Goal: Task Accomplishment & Management: Manage account settings

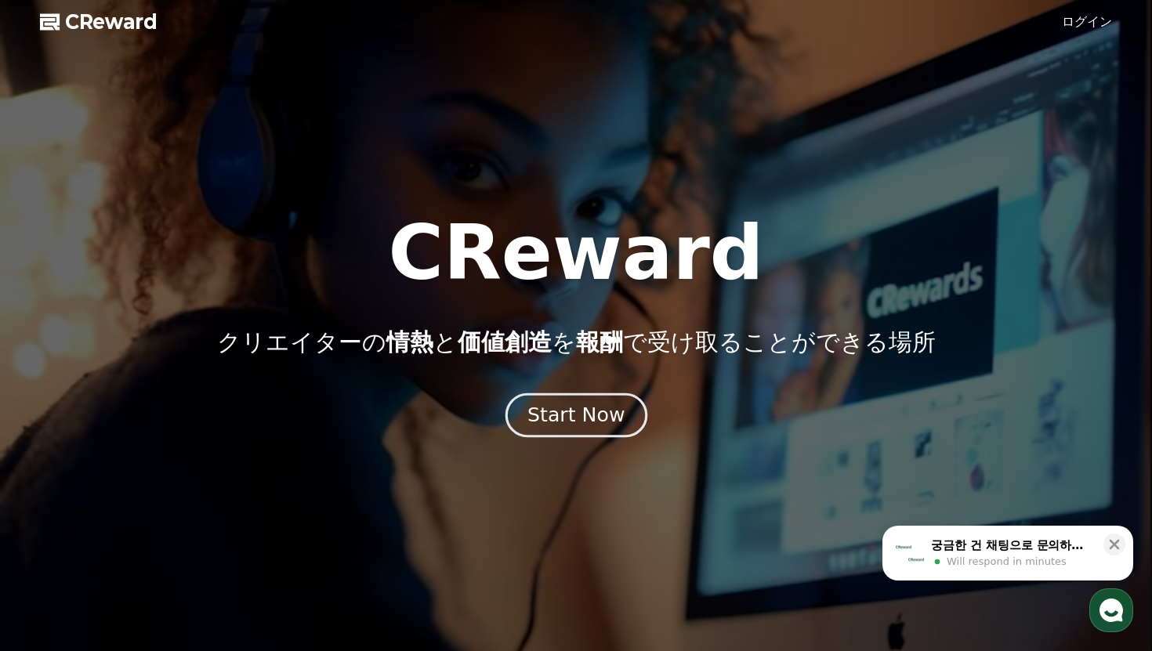
click at [587, 408] on div "Start Now" at bounding box center [576, 415] width 97 height 27
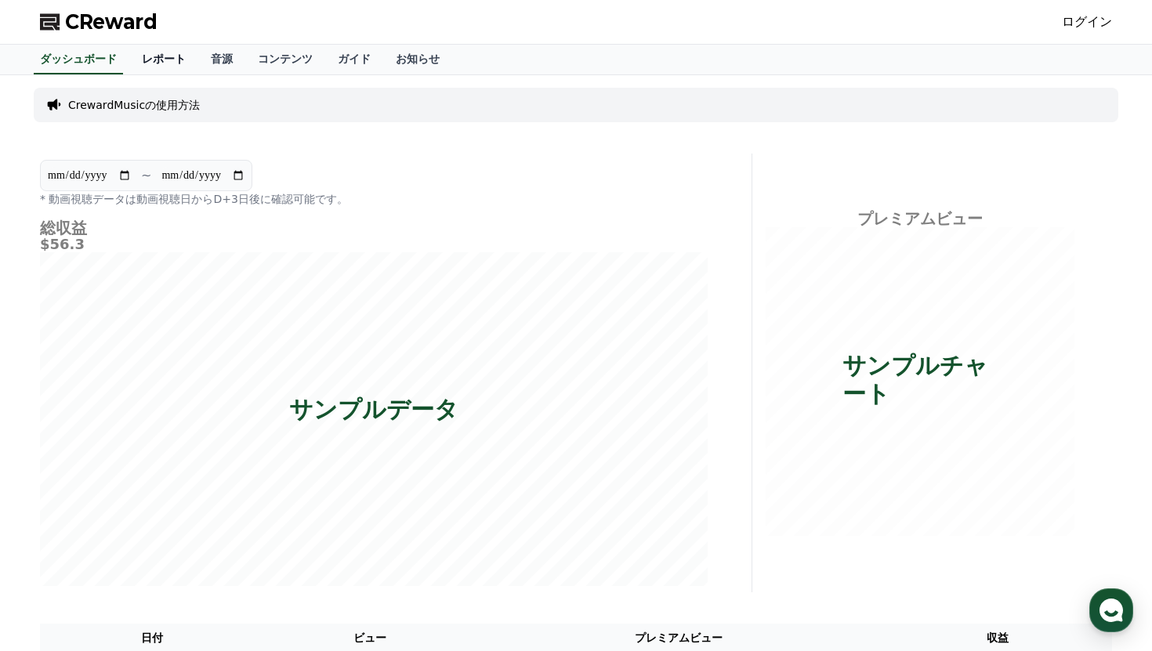
click at [151, 53] on link "レポート" at bounding box center [163, 60] width 69 height 30
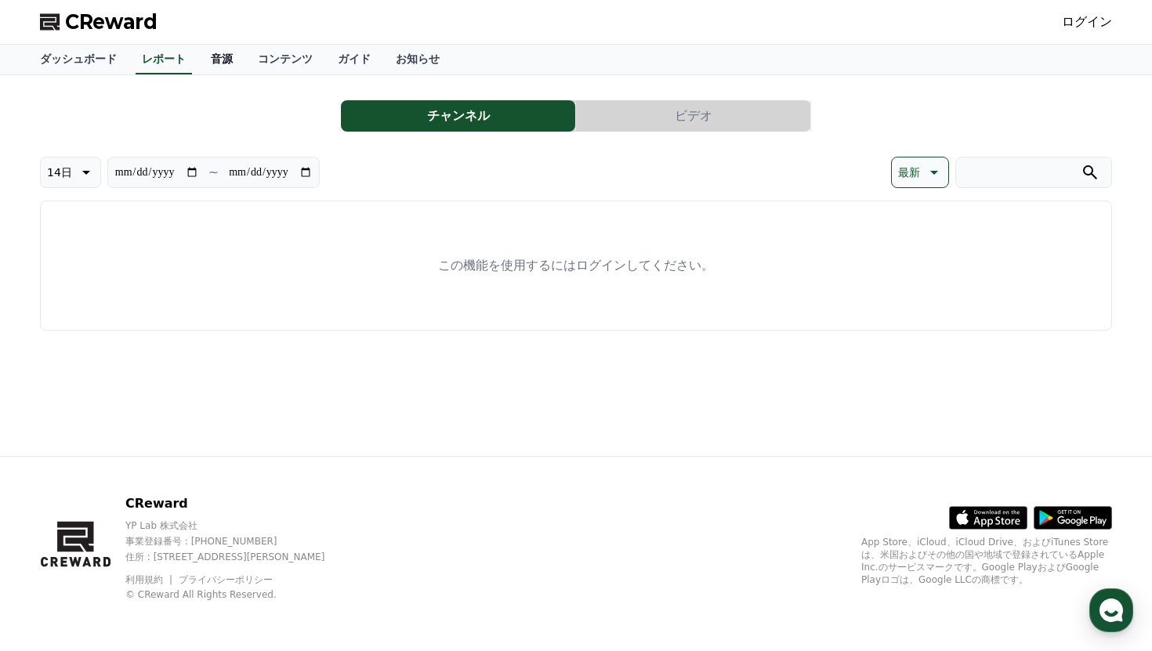
click at [236, 58] on link "音源" at bounding box center [221, 60] width 47 height 30
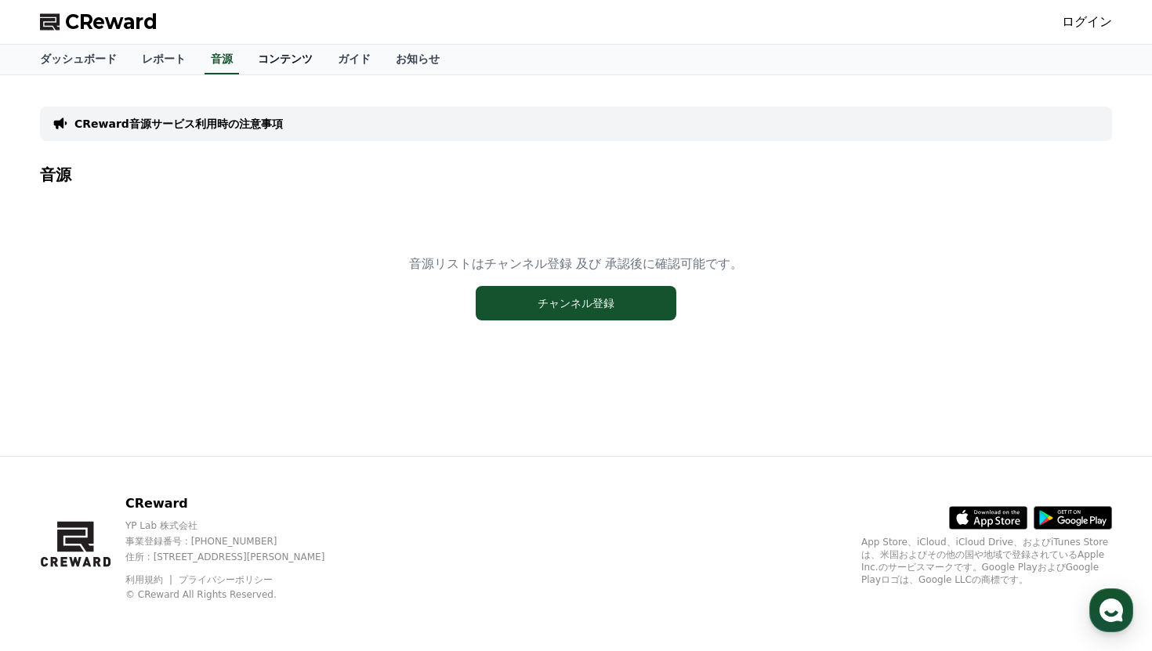
click at [301, 65] on link "コンテンツ" at bounding box center [285, 60] width 80 height 30
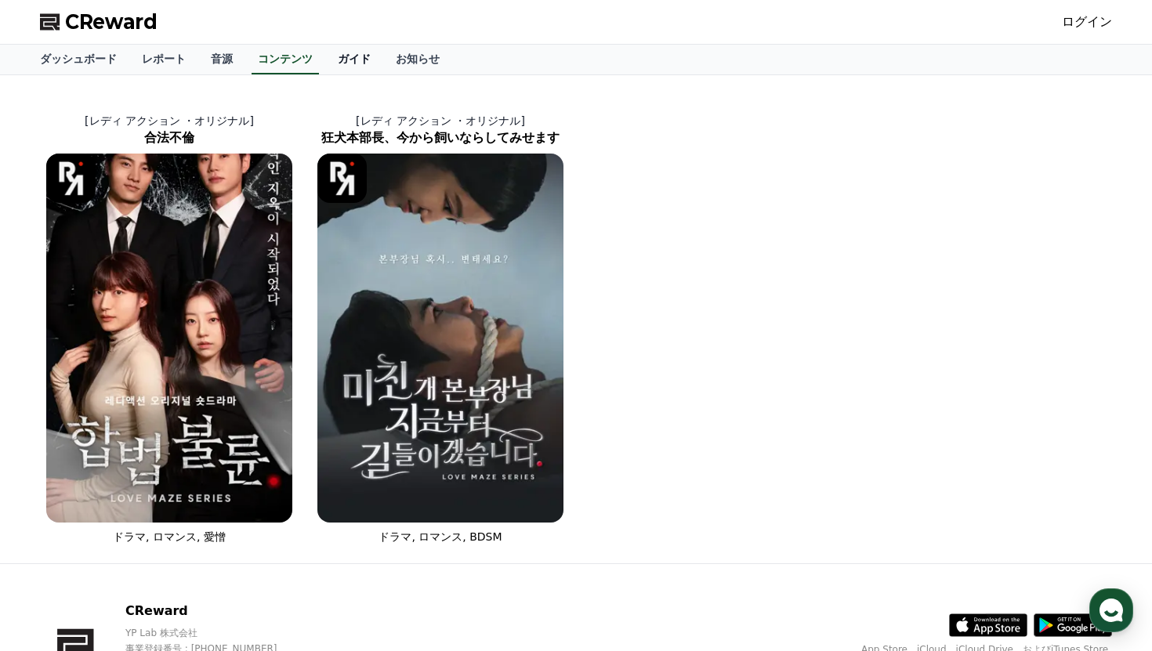
click at [358, 55] on link "ガイド" at bounding box center [354, 60] width 58 height 30
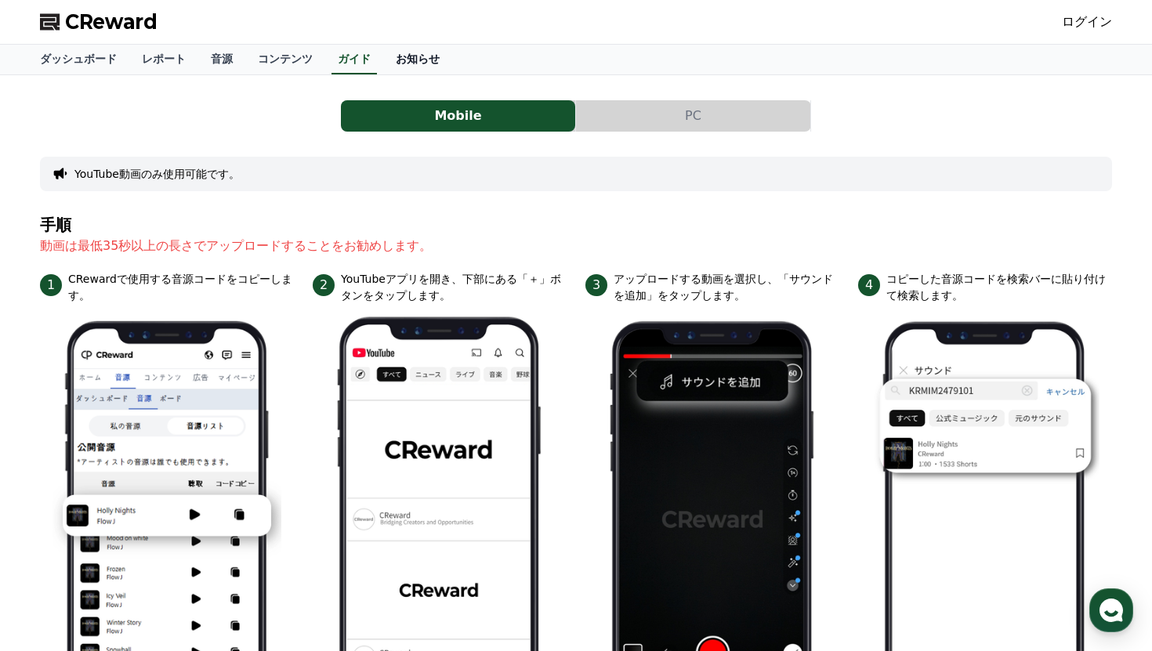
click at [417, 54] on link "お知らせ" at bounding box center [417, 60] width 69 height 30
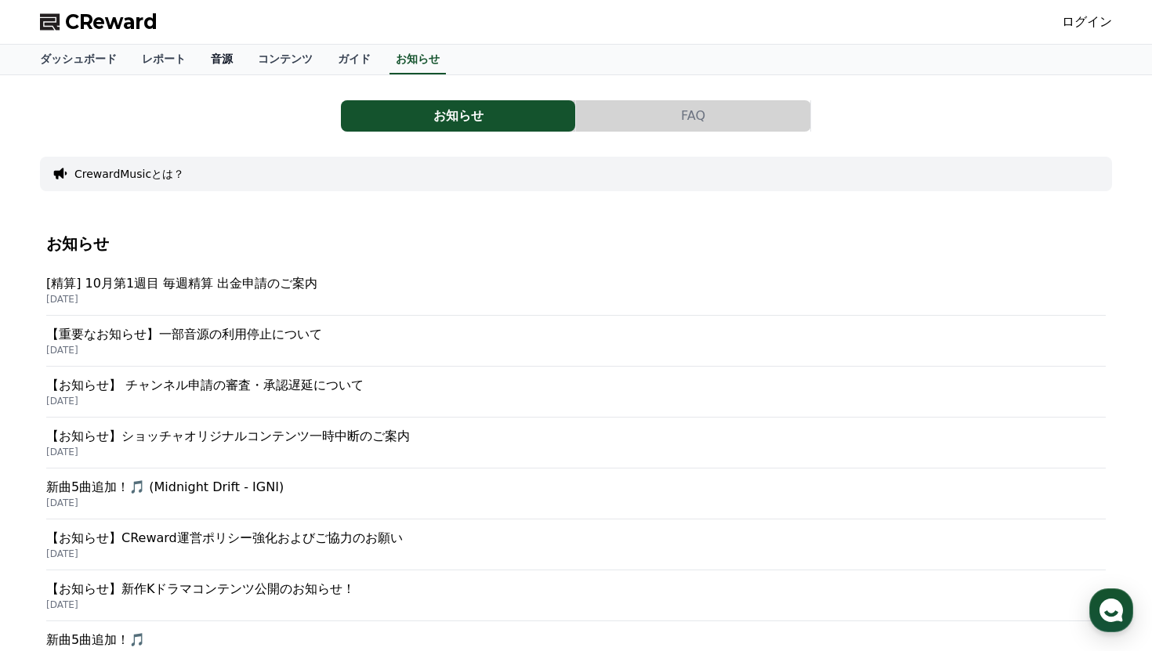
click at [230, 59] on link "音源" at bounding box center [221, 60] width 47 height 30
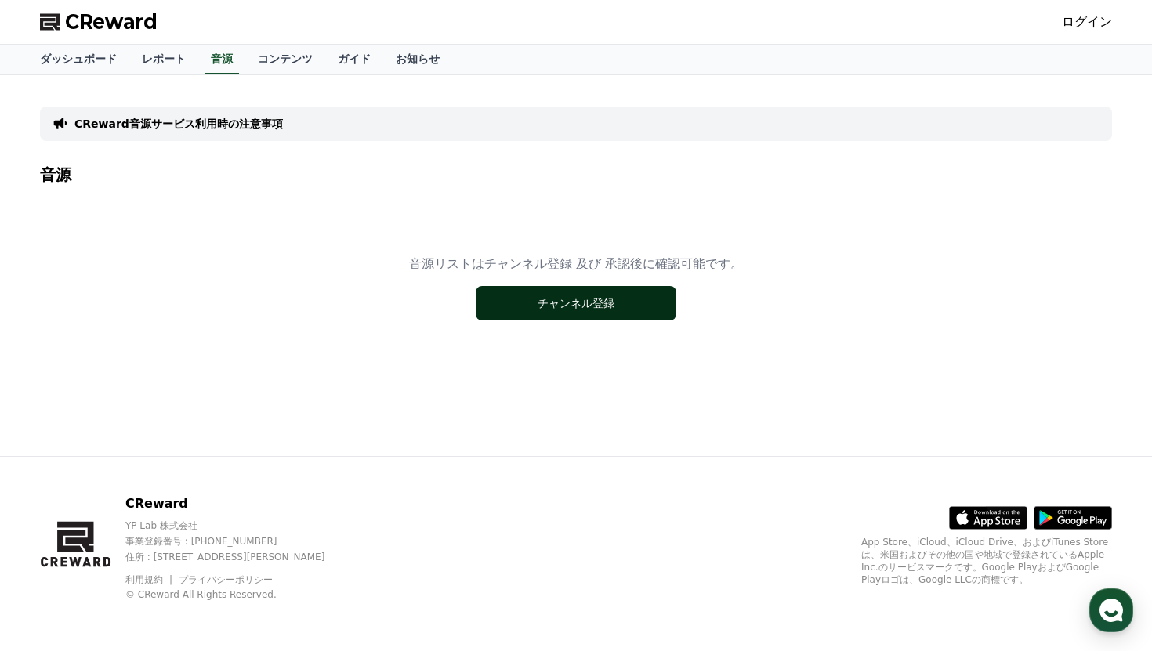
click at [539, 308] on button "チャンネル登録" at bounding box center [576, 303] width 201 height 34
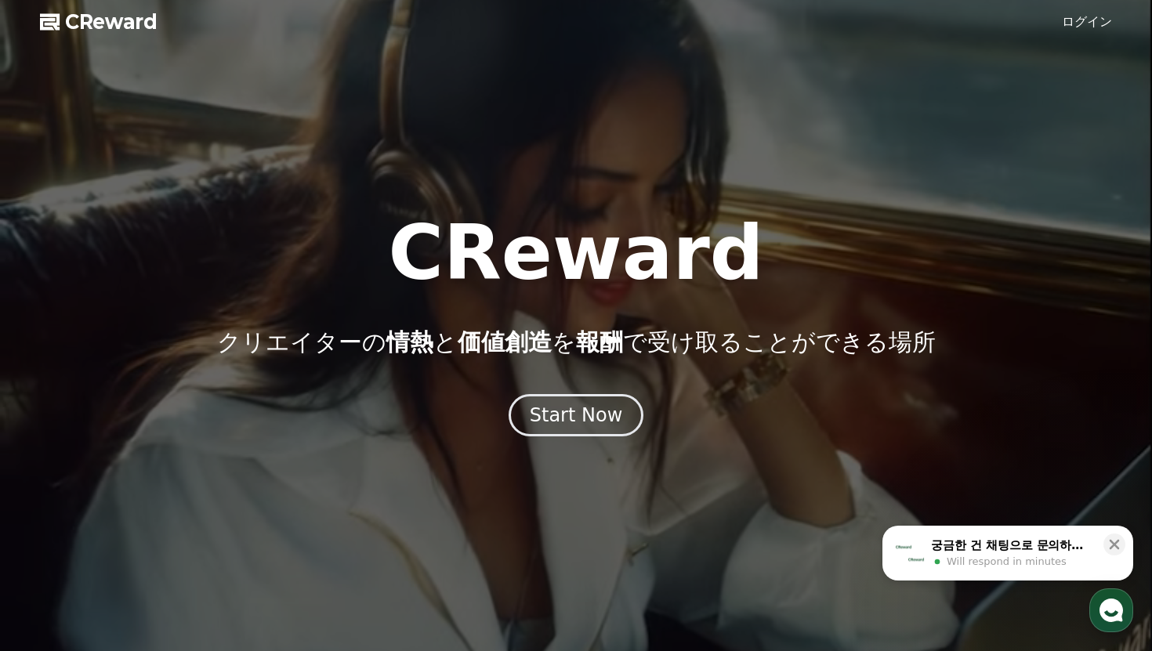
click at [140, 25] on span "CReward" at bounding box center [111, 21] width 93 height 25
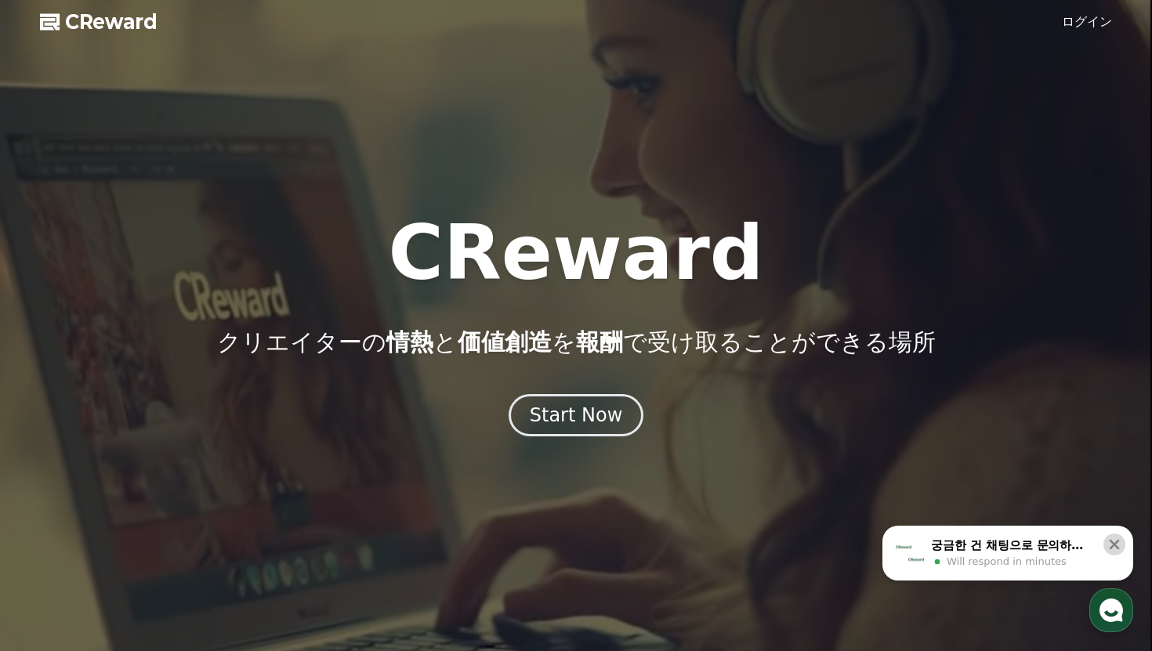
click at [1117, 541] on icon at bounding box center [1115, 545] width 16 height 16
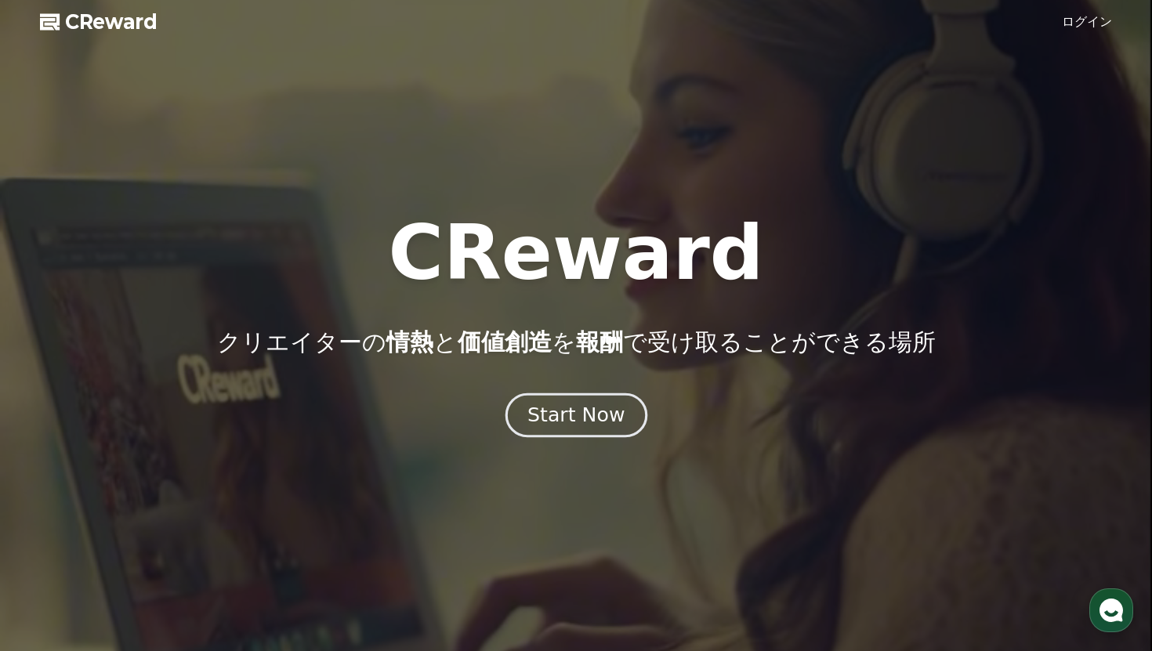
click at [598, 406] on div "Start Now" at bounding box center [576, 415] width 97 height 27
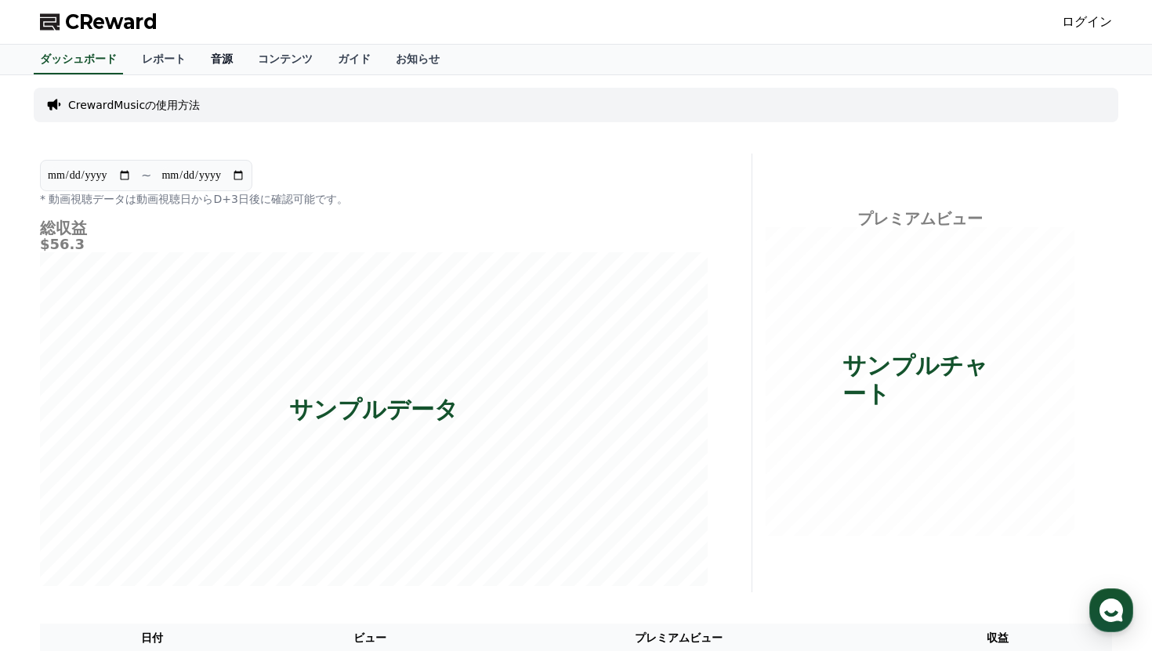
click at [239, 64] on link "音源" at bounding box center [221, 60] width 47 height 30
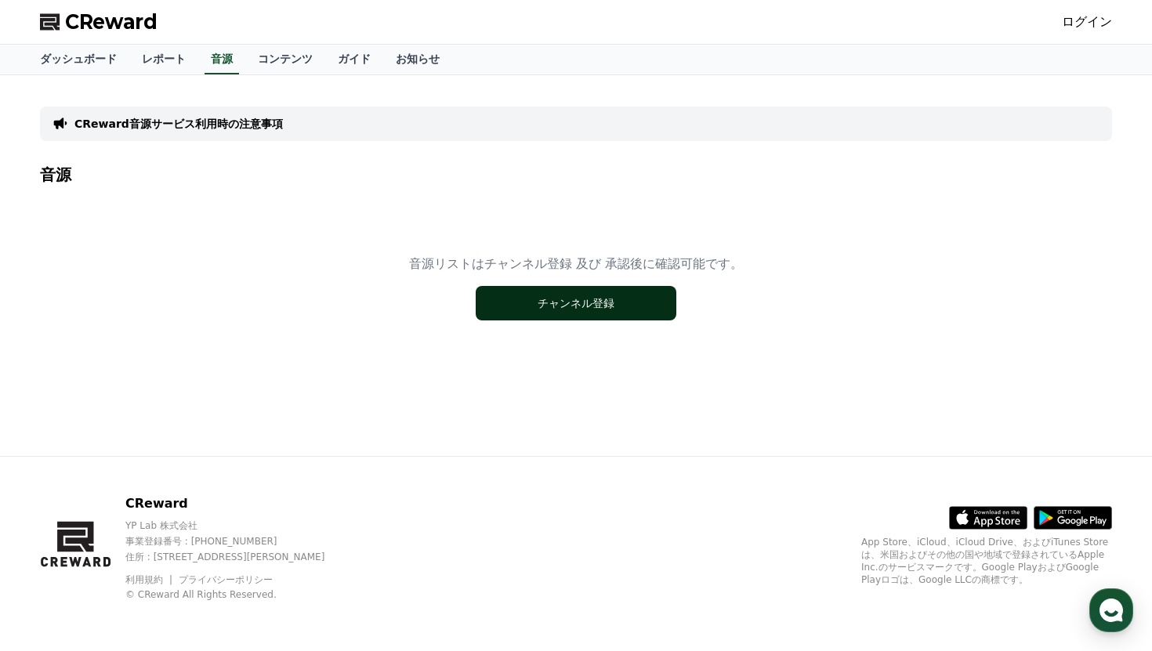
click at [569, 310] on button "チャンネル登録" at bounding box center [576, 303] width 201 height 34
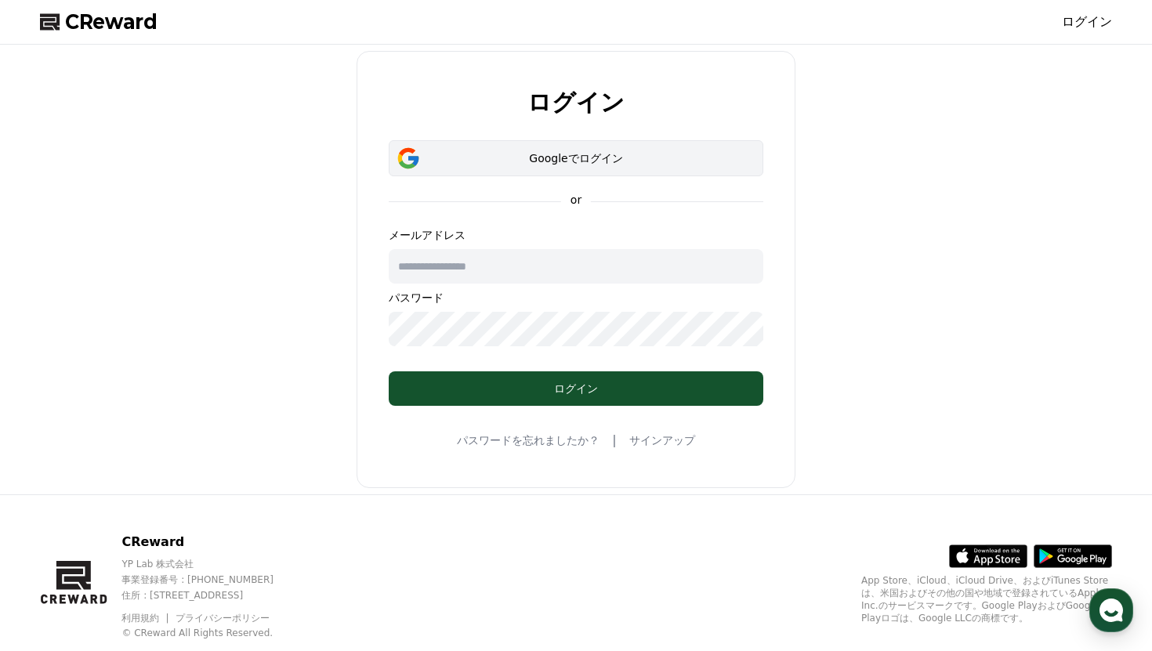
click at [550, 169] on button "Googleでログイン" at bounding box center [576, 158] width 375 height 36
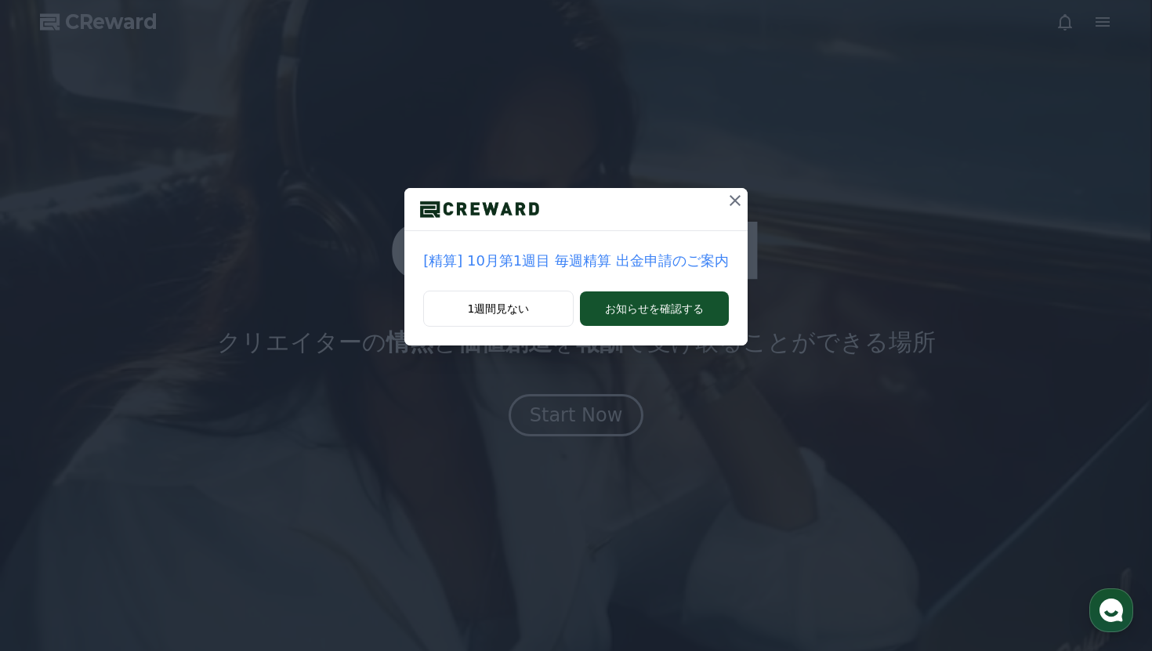
click at [730, 197] on icon at bounding box center [735, 200] width 11 height 11
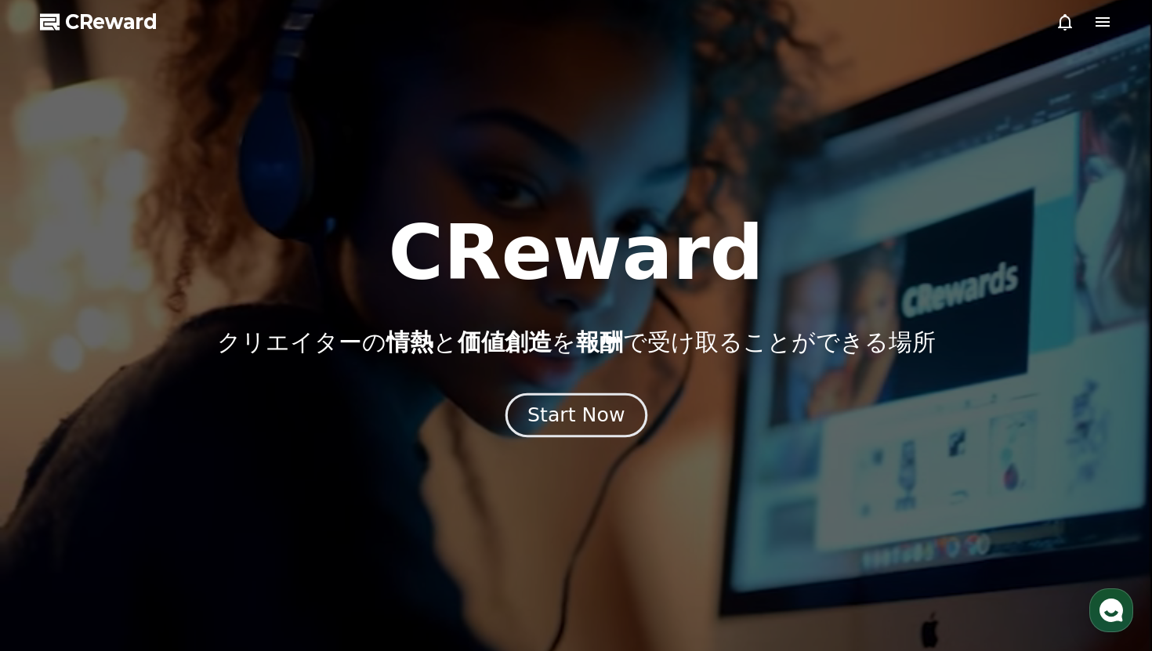
click at [575, 415] on div "Start Now" at bounding box center [576, 415] width 97 height 27
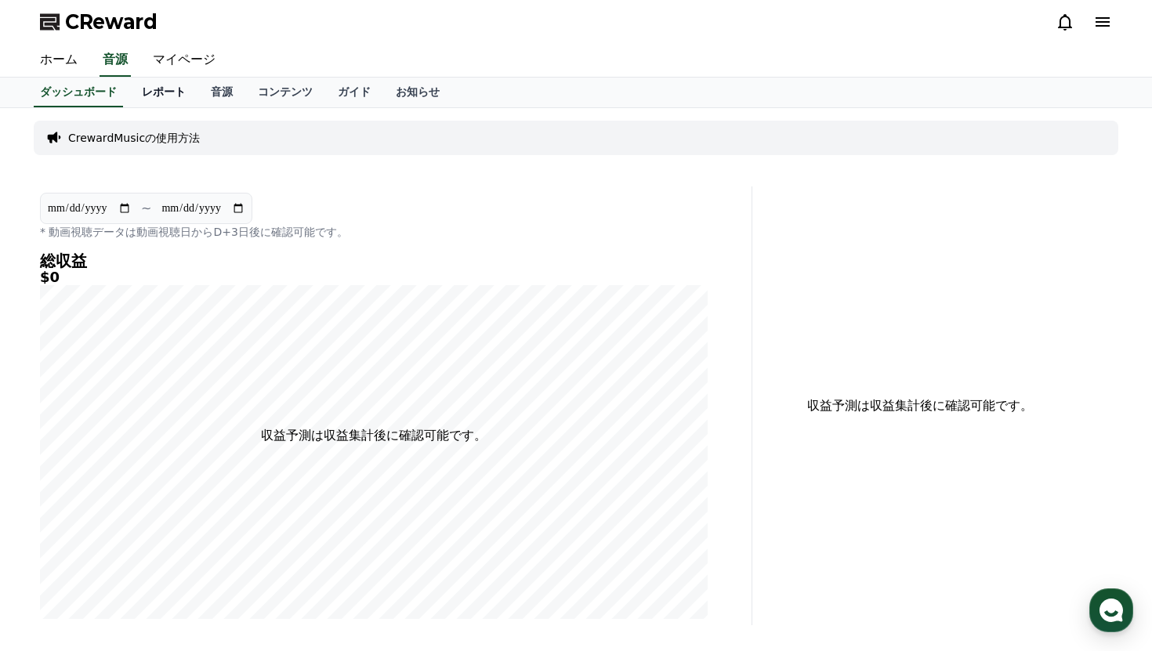
click at [164, 93] on link "レポート" at bounding box center [163, 93] width 69 height 30
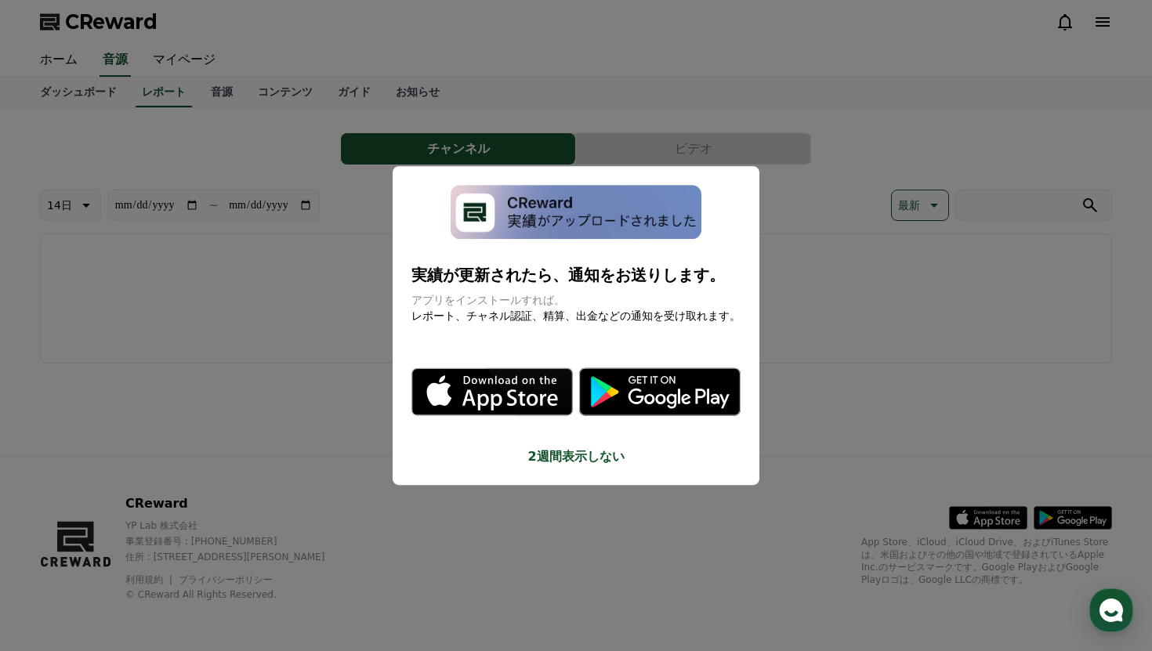
click at [582, 457] on button "2週間表示しない" at bounding box center [576, 457] width 329 height 19
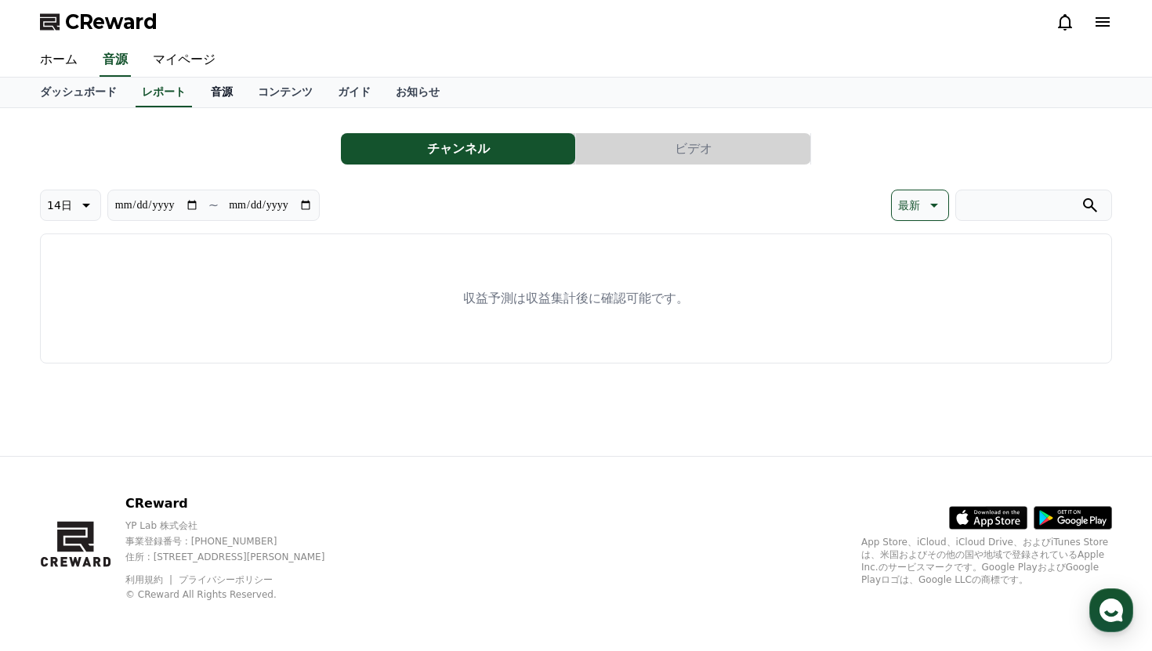
click at [223, 90] on link "音源" at bounding box center [221, 93] width 47 height 30
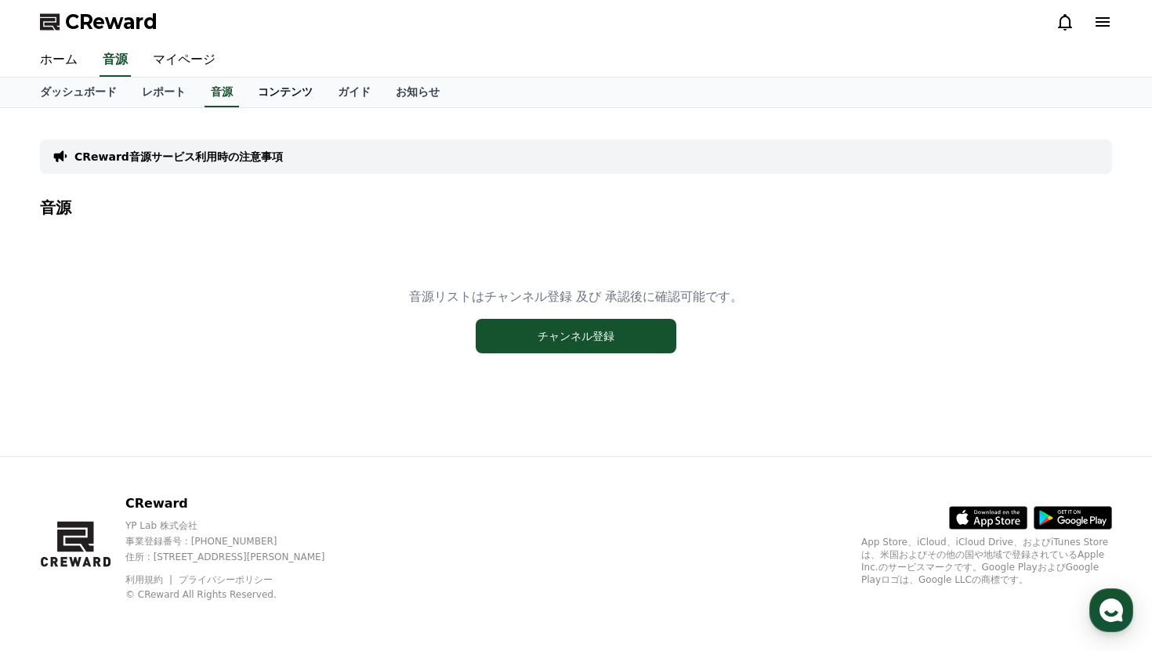
click at [292, 89] on link "コンテンツ" at bounding box center [285, 93] width 80 height 30
click at [352, 95] on link "ガイド" at bounding box center [354, 93] width 58 height 30
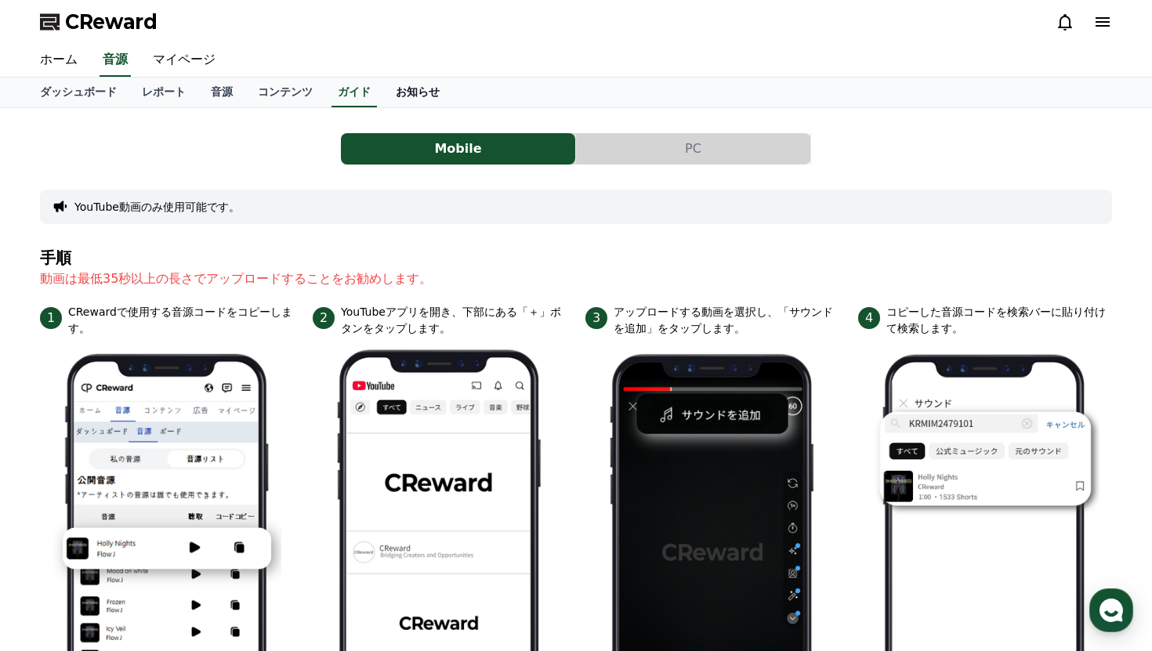
click at [428, 88] on link "お知らせ" at bounding box center [417, 93] width 69 height 30
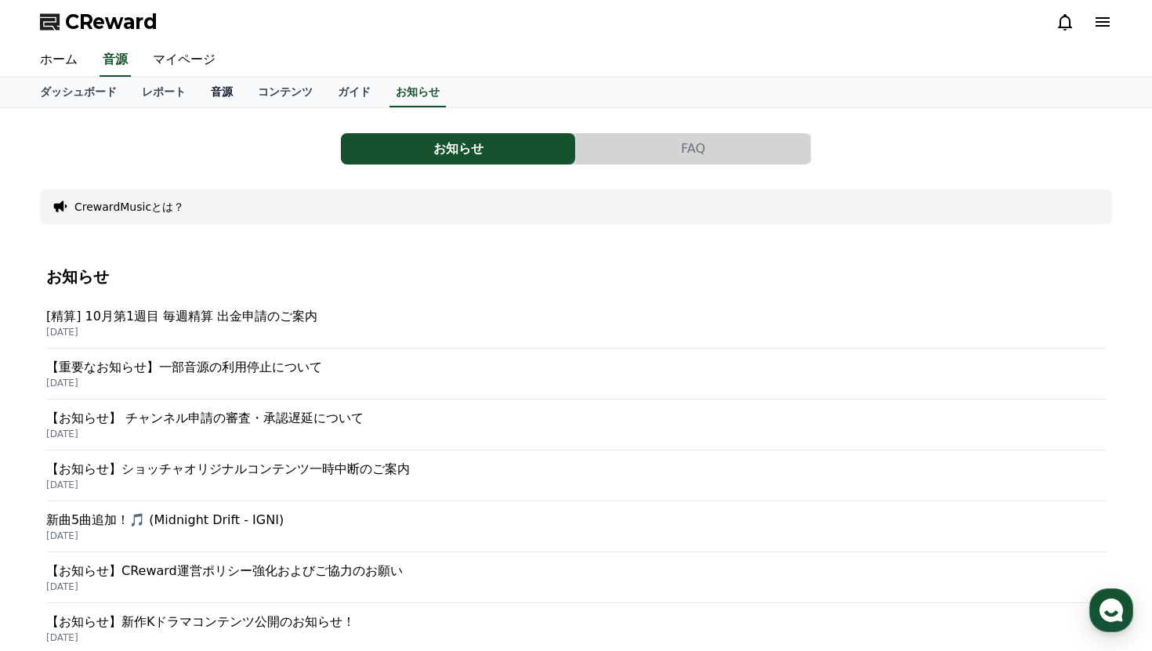
click at [217, 93] on link "音源" at bounding box center [221, 93] width 47 height 30
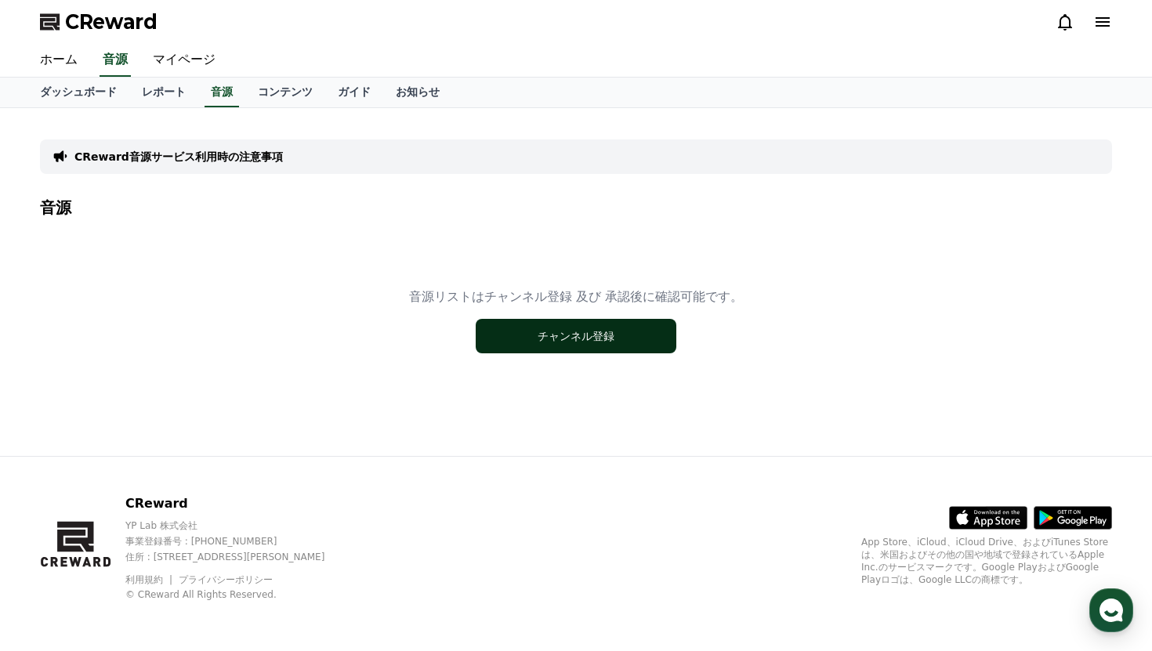
click at [539, 333] on button "チャンネル登録" at bounding box center [576, 336] width 201 height 34
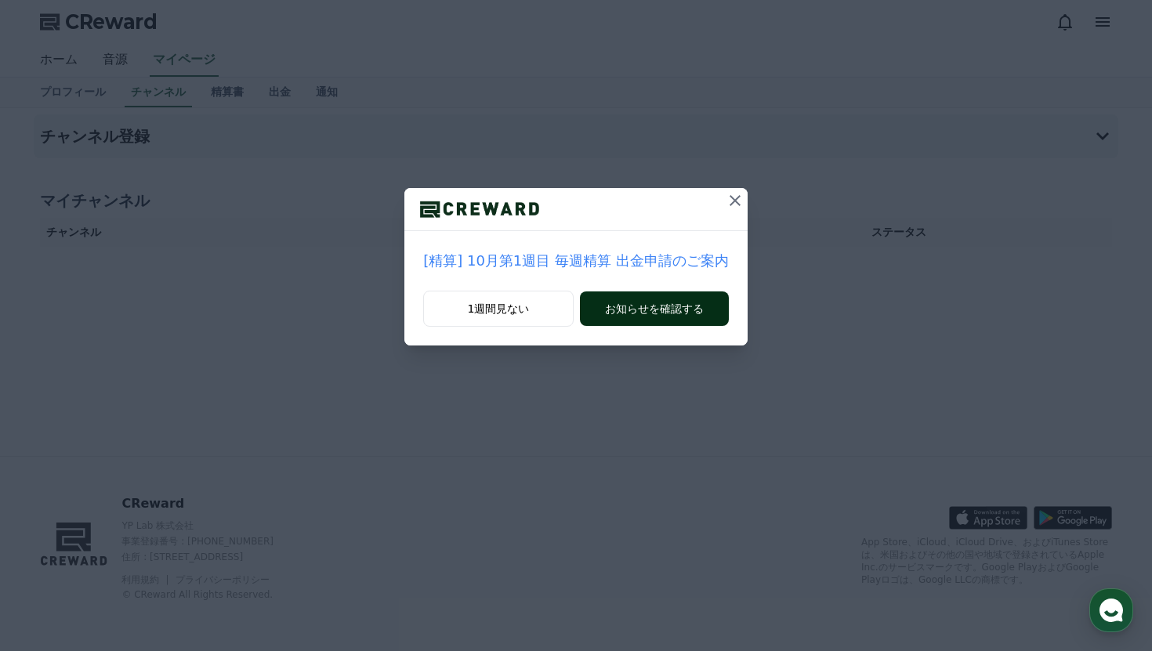
click at [620, 312] on button "お知らせを確認する" at bounding box center [654, 309] width 149 height 34
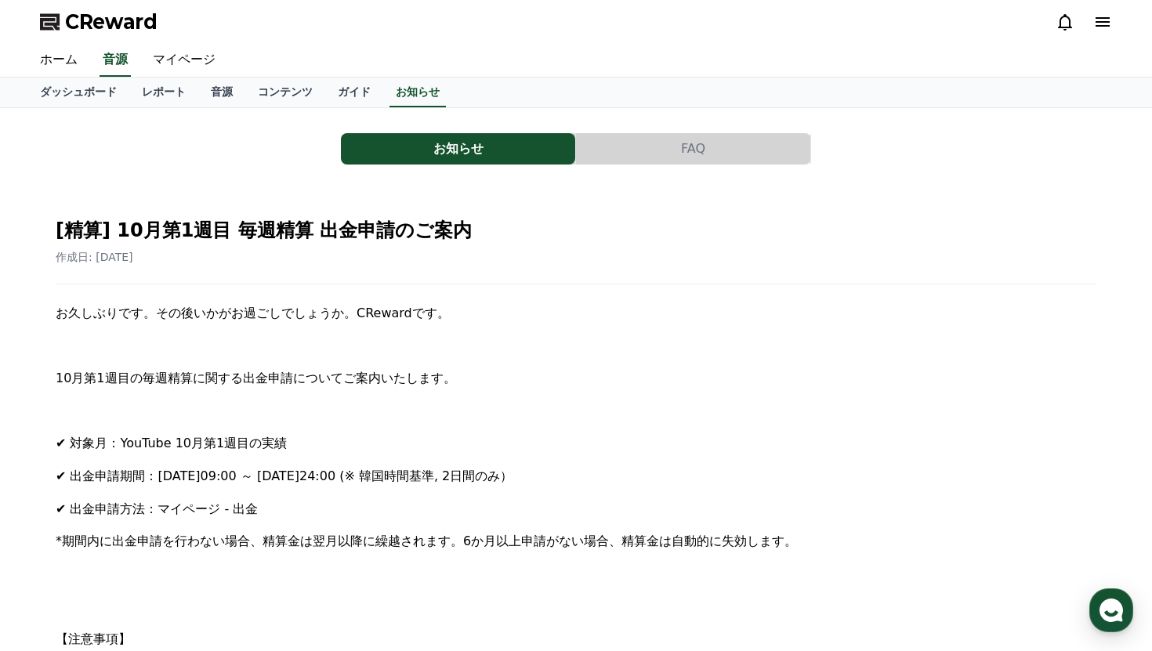
click at [705, 154] on button "FAQ" at bounding box center [693, 148] width 234 height 31
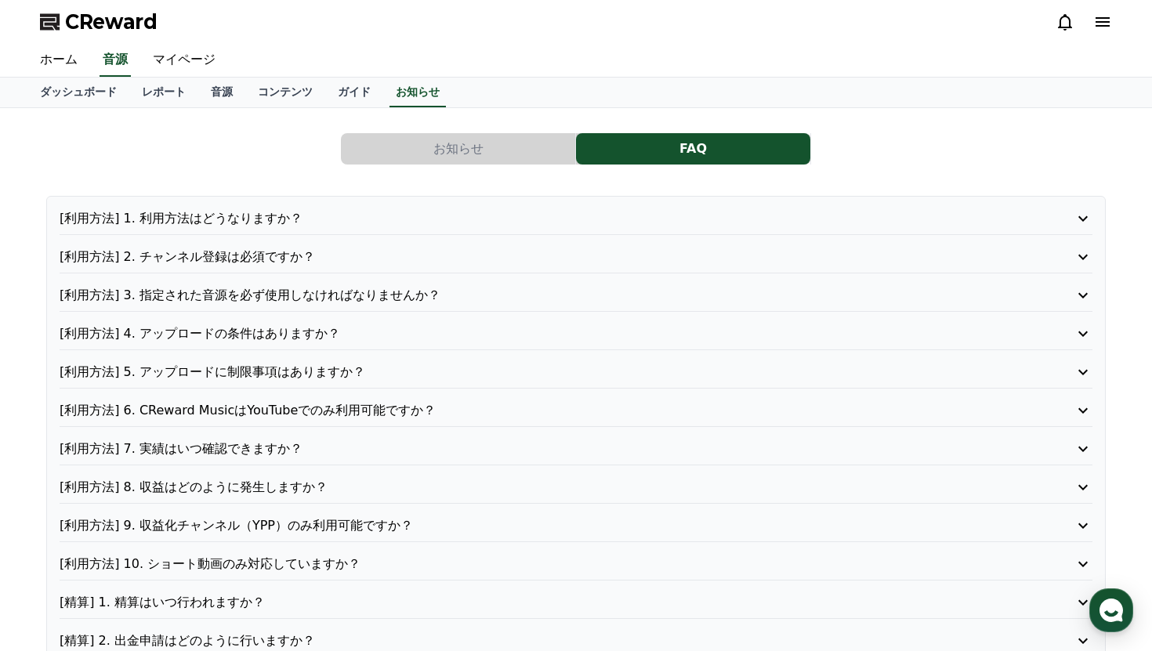
click at [205, 216] on p "[利用方法] 1. 利用方法はどうなりますか？" at bounding box center [535, 218] width 951 height 19
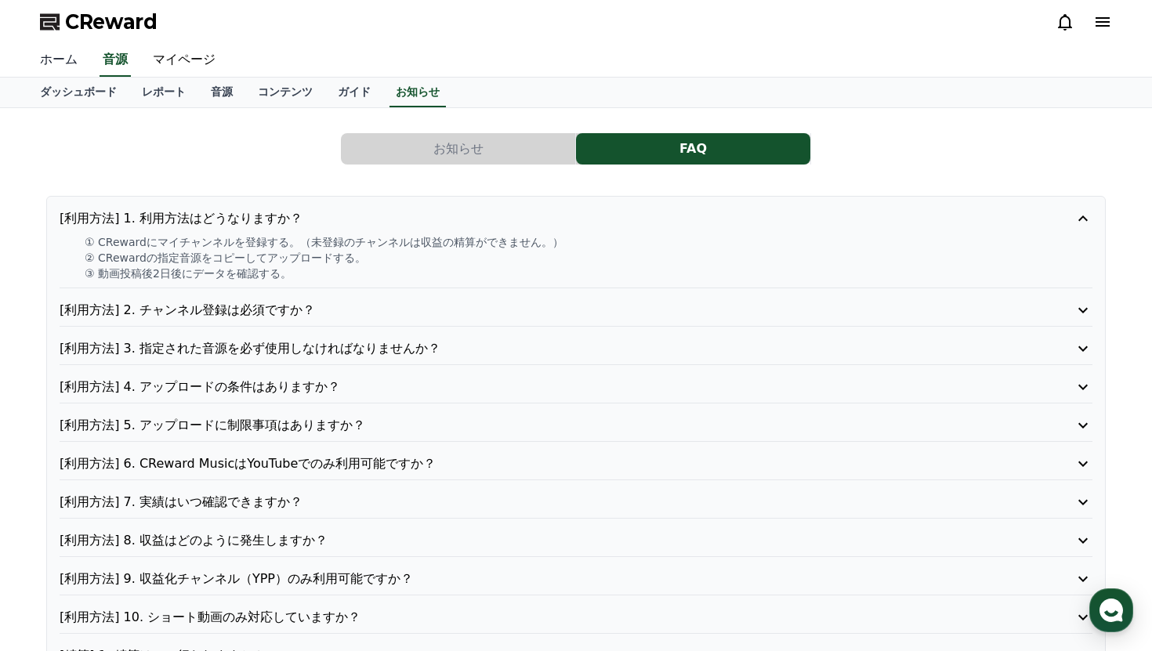
click at [60, 63] on link "ホーム" at bounding box center [58, 60] width 63 height 33
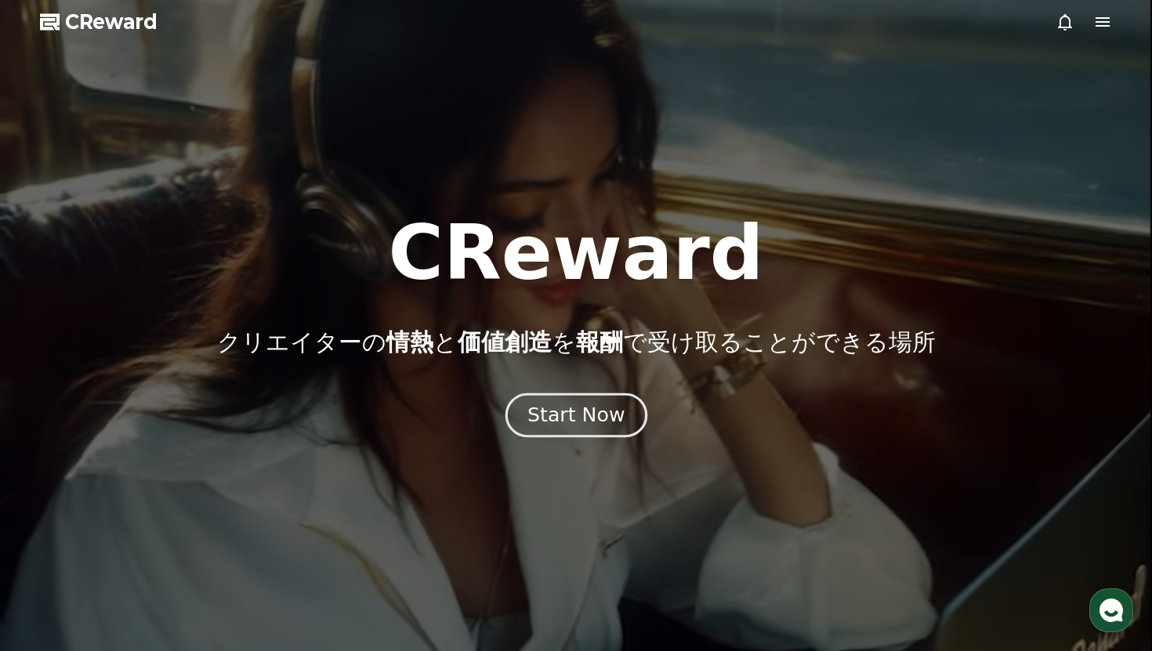
click at [568, 408] on div "Start Now" at bounding box center [576, 415] width 97 height 27
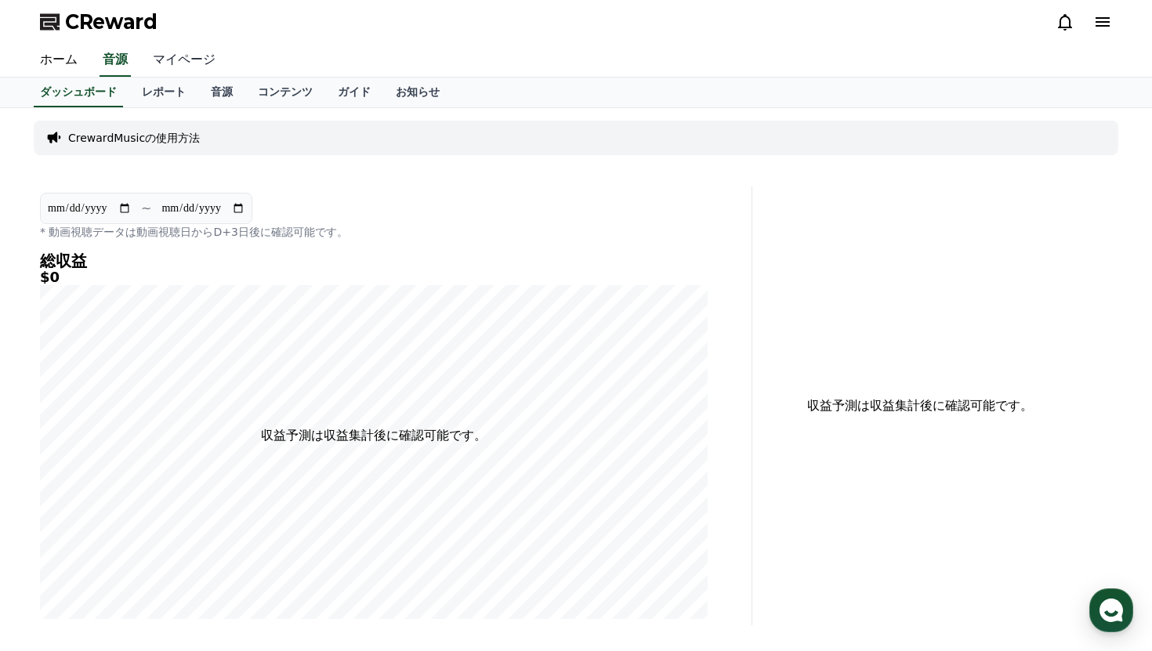
click at [183, 63] on link "マイページ" at bounding box center [184, 60] width 88 height 33
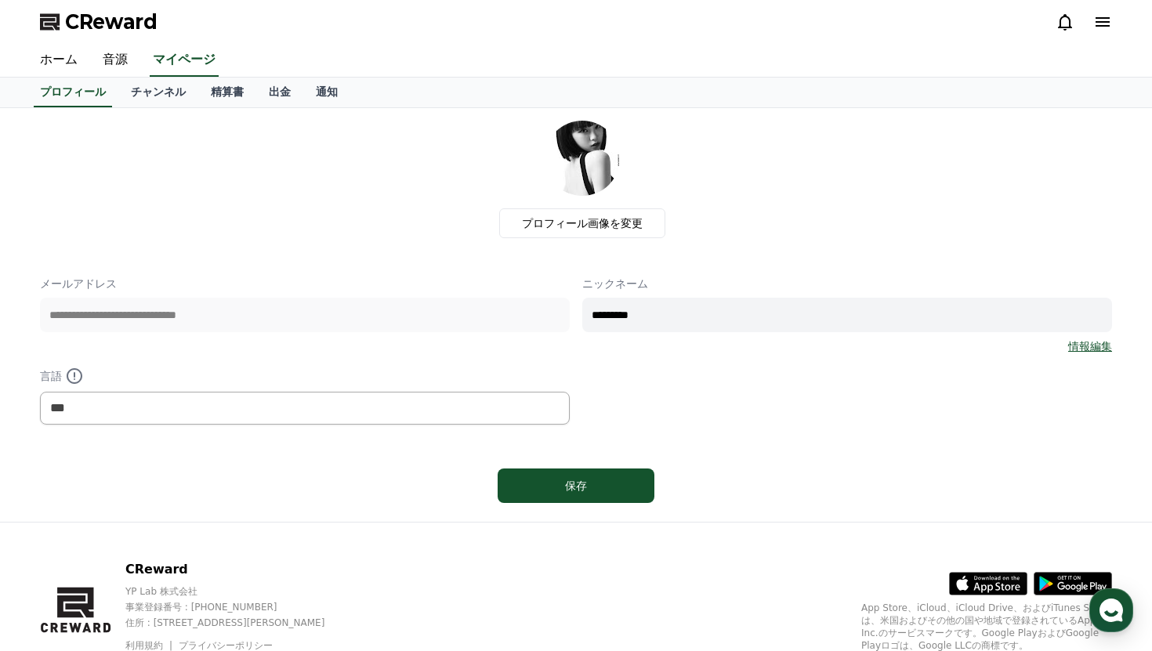
click at [680, 322] on input "*********" at bounding box center [847, 315] width 530 height 34
type input "*"
type input "**********"
click at [575, 484] on div "保存" at bounding box center [576, 486] width 94 height 16
click at [557, 481] on div "保存" at bounding box center [576, 486] width 94 height 16
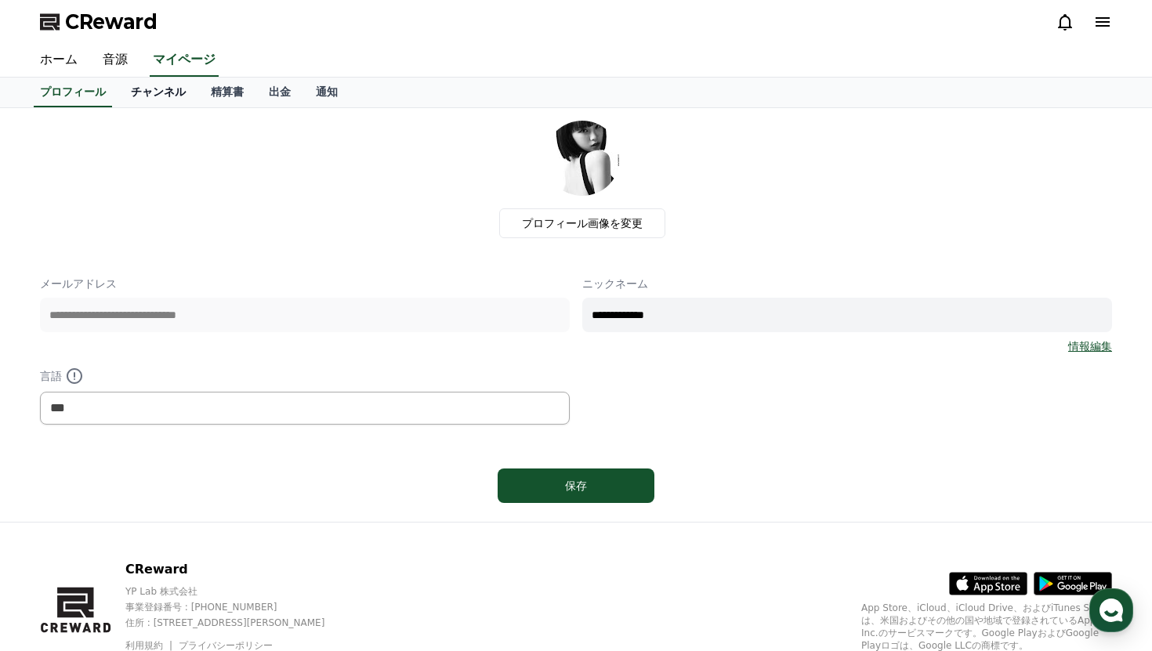
click at [151, 86] on link "チャンネル" at bounding box center [158, 93] width 80 height 30
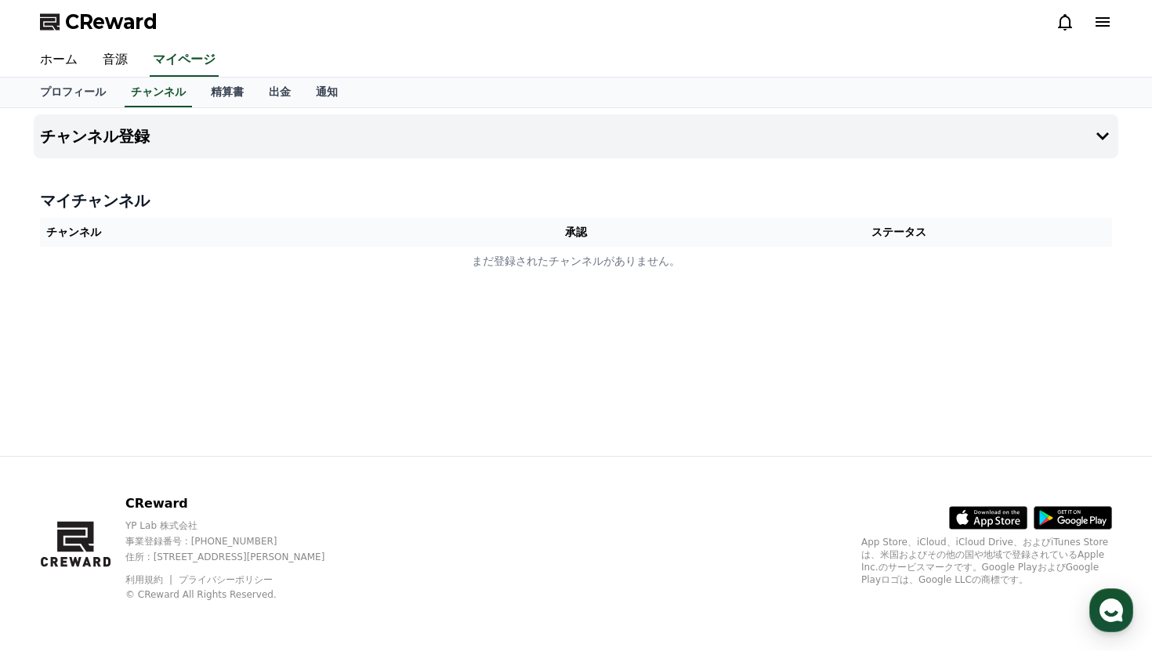
click at [132, 237] on th "チャンネル" at bounding box center [253, 232] width 427 height 29
click at [1077, 143] on button "チャンネル登録" at bounding box center [576, 136] width 1085 height 44
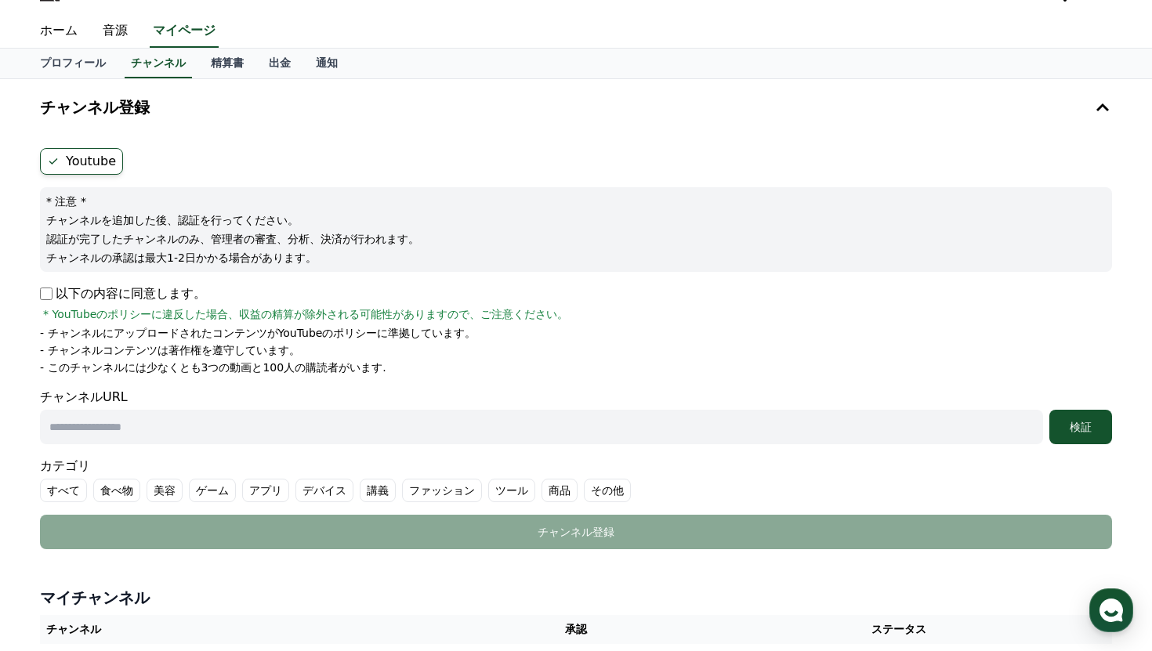
scroll to position [4, 0]
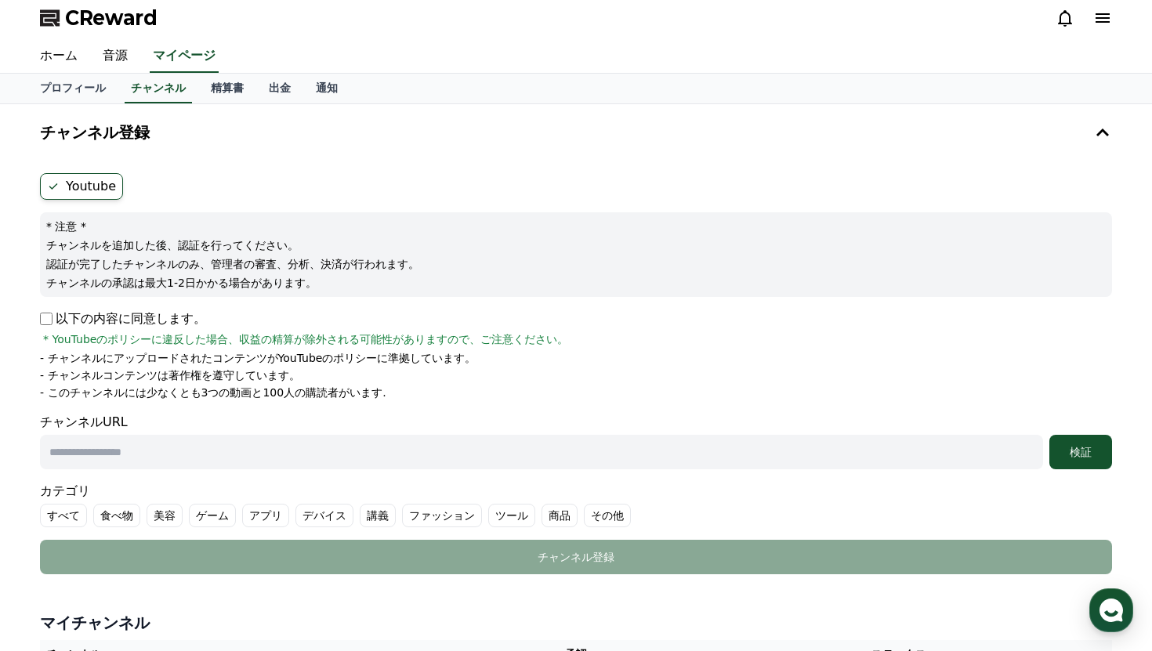
click at [92, 183] on label "Youtube" at bounding box center [81, 186] width 83 height 27
click at [140, 450] on input "text" at bounding box center [541, 452] width 1003 height 34
paste input "**********"
type input "**********"
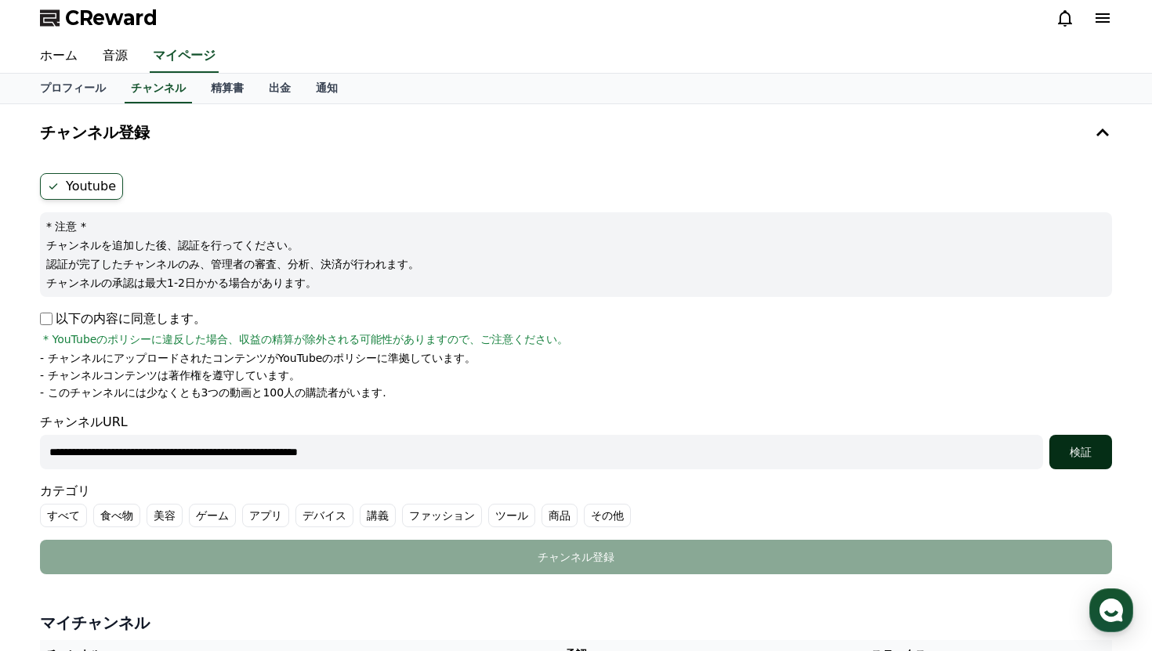
click at [1090, 458] on div "検証" at bounding box center [1081, 452] width 50 height 16
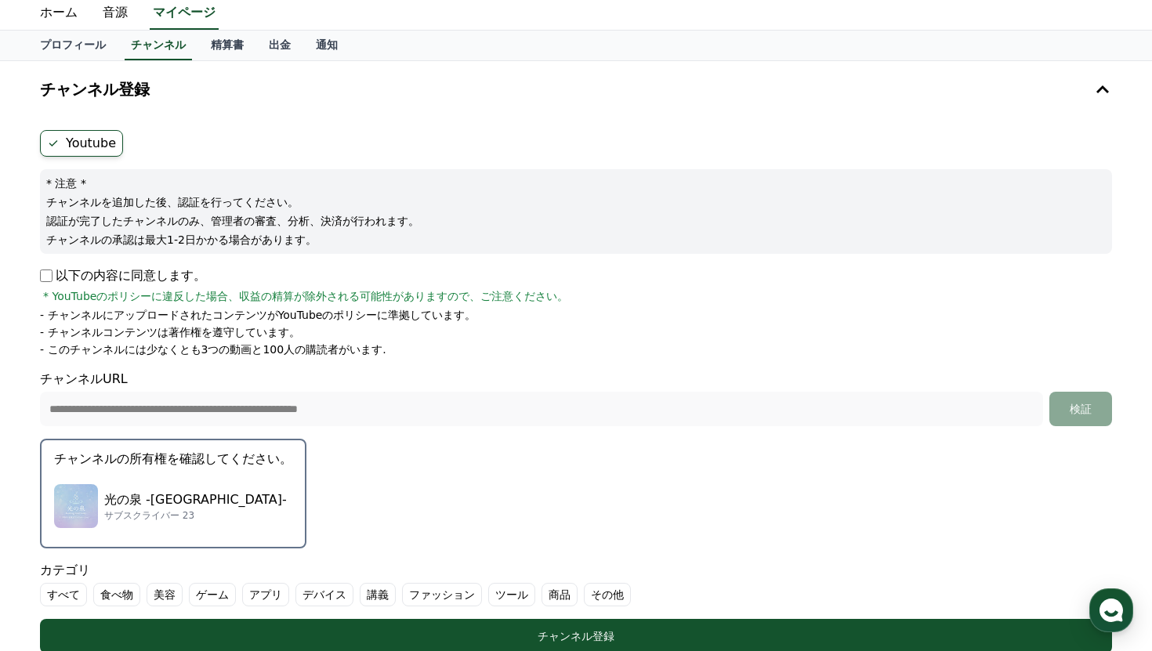
scroll to position [42, 0]
